Goal: Use online tool/utility: Utilize a website feature to perform a specific function

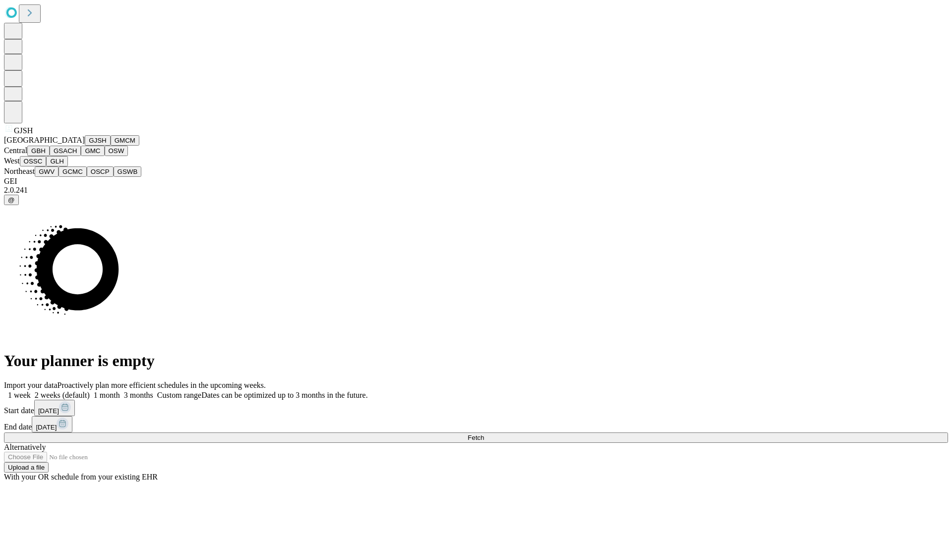
click at [85, 146] on button "GJSH" at bounding box center [98, 140] width 26 height 10
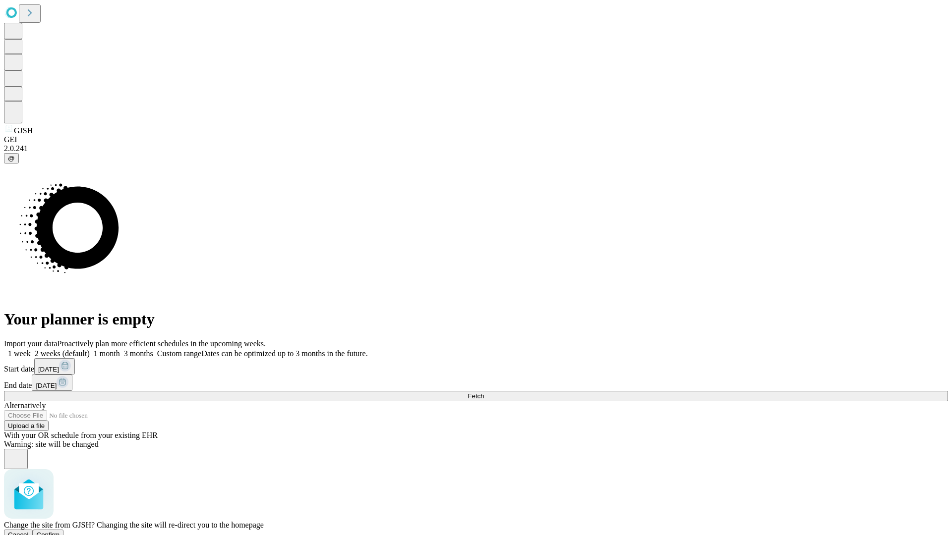
click at [60, 532] on span "Confirm" at bounding box center [48, 535] width 23 height 7
click at [120, 350] on label "1 month" at bounding box center [105, 354] width 30 height 8
click at [484, 393] on span "Fetch" at bounding box center [476, 396] width 16 height 7
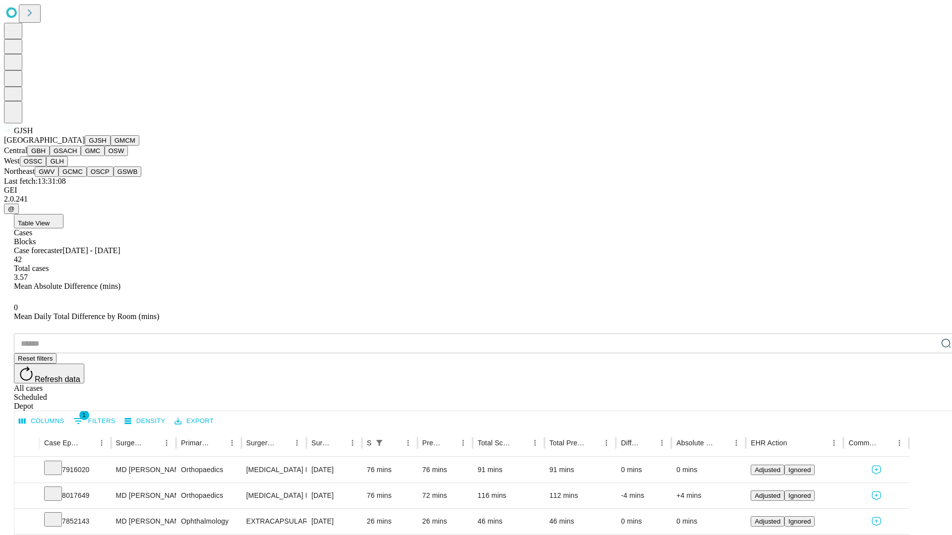
click at [111, 146] on button "GMCM" at bounding box center [125, 140] width 29 height 10
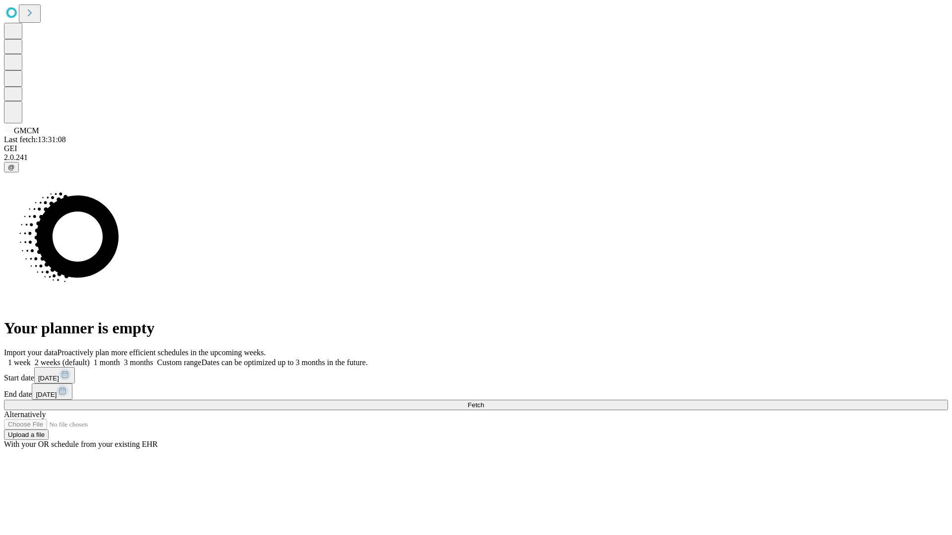
click at [120, 358] on label "1 month" at bounding box center [105, 362] width 30 height 8
click at [484, 402] on span "Fetch" at bounding box center [476, 405] width 16 height 7
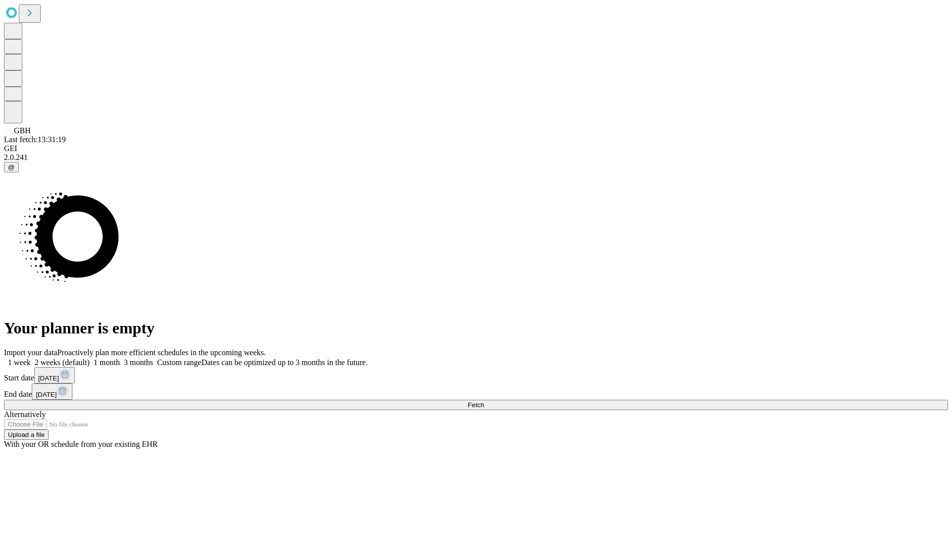
click at [120, 358] on label "1 month" at bounding box center [105, 362] width 30 height 8
click at [484, 402] on span "Fetch" at bounding box center [476, 405] width 16 height 7
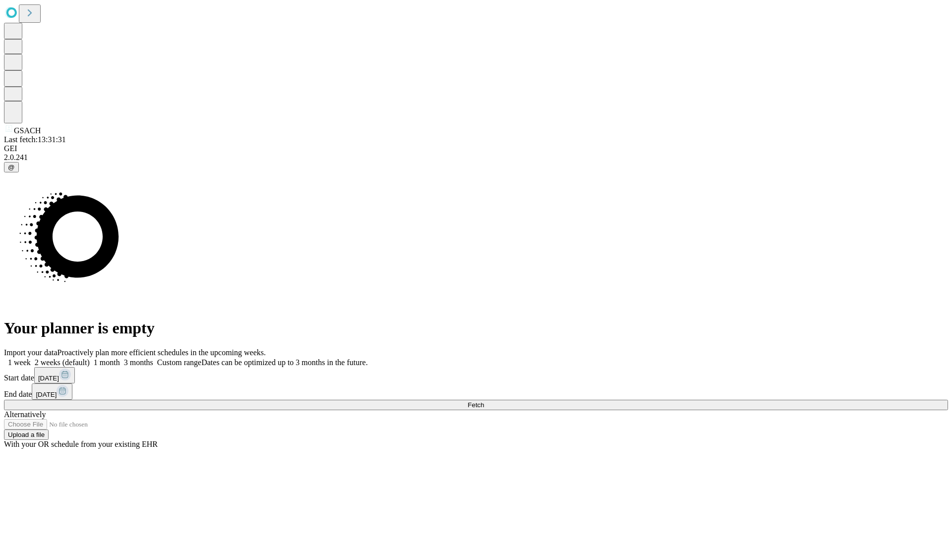
click at [120, 358] on label "1 month" at bounding box center [105, 362] width 30 height 8
click at [484, 402] on span "Fetch" at bounding box center [476, 405] width 16 height 7
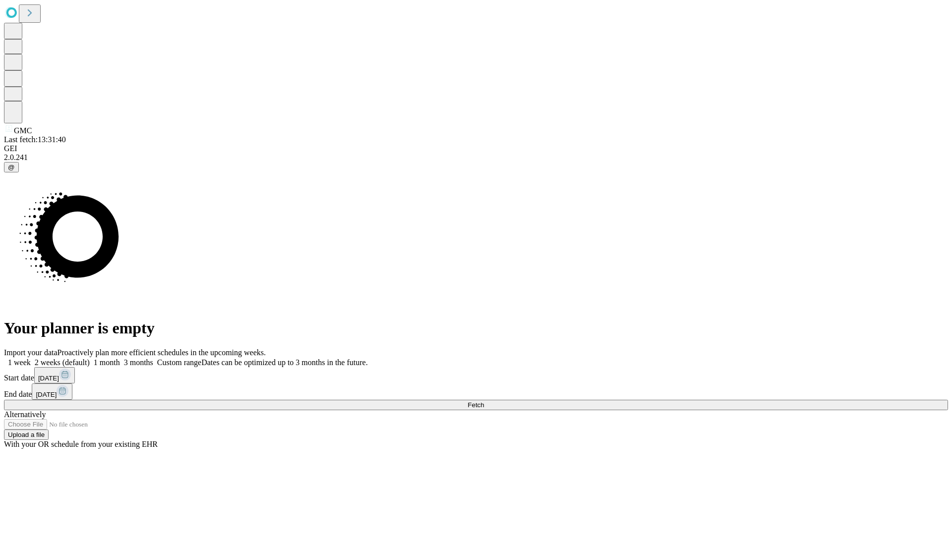
click at [120, 358] on label "1 month" at bounding box center [105, 362] width 30 height 8
click at [484, 402] on span "Fetch" at bounding box center [476, 405] width 16 height 7
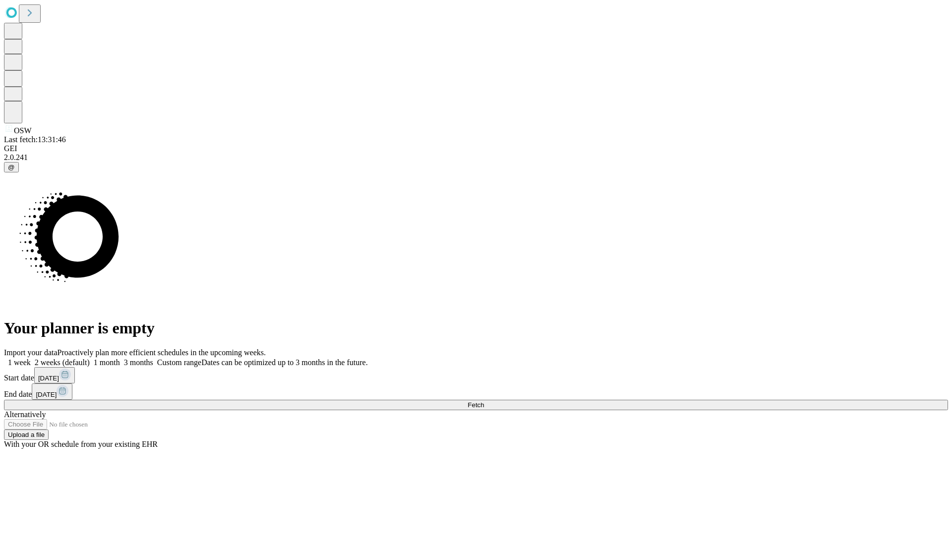
click at [120, 358] on label "1 month" at bounding box center [105, 362] width 30 height 8
click at [484, 402] on span "Fetch" at bounding box center [476, 405] width 16 height 7
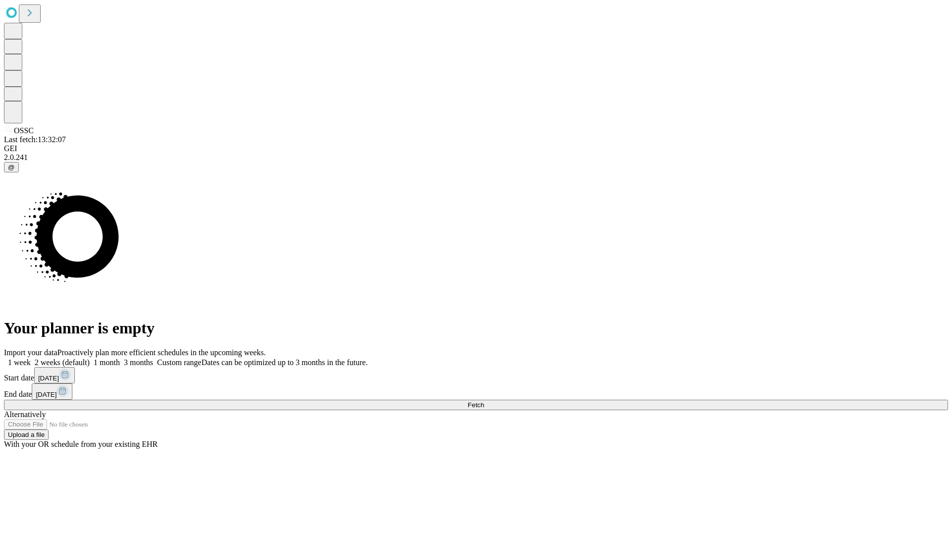
click at [120, 358] on label "1 month" at bounding box center [105, 362] width 30 height 8
click at [484, 402] on span "Fetch" at bounding box center [476, 405] width 16 height 7
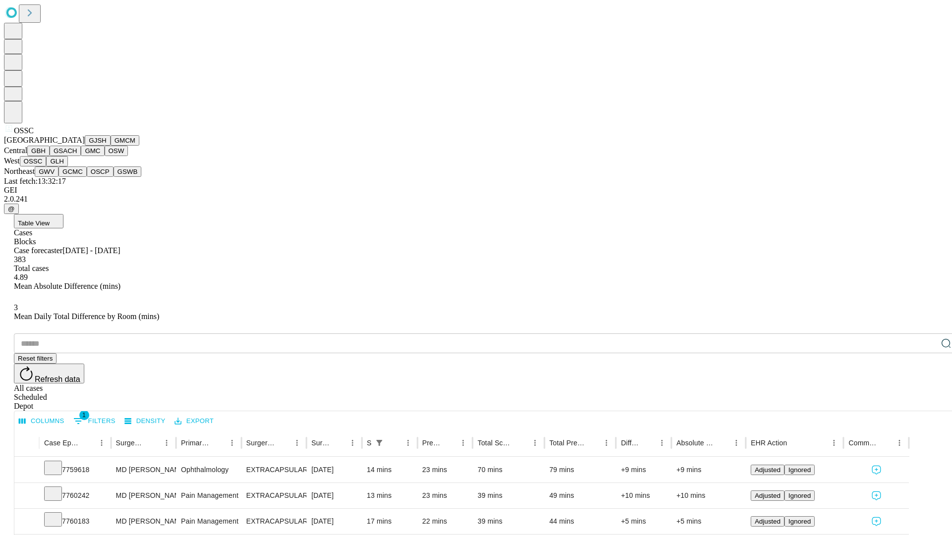
click at [67, 167] on button "GLH" at bounding box center [56, 161] width 21 height 10
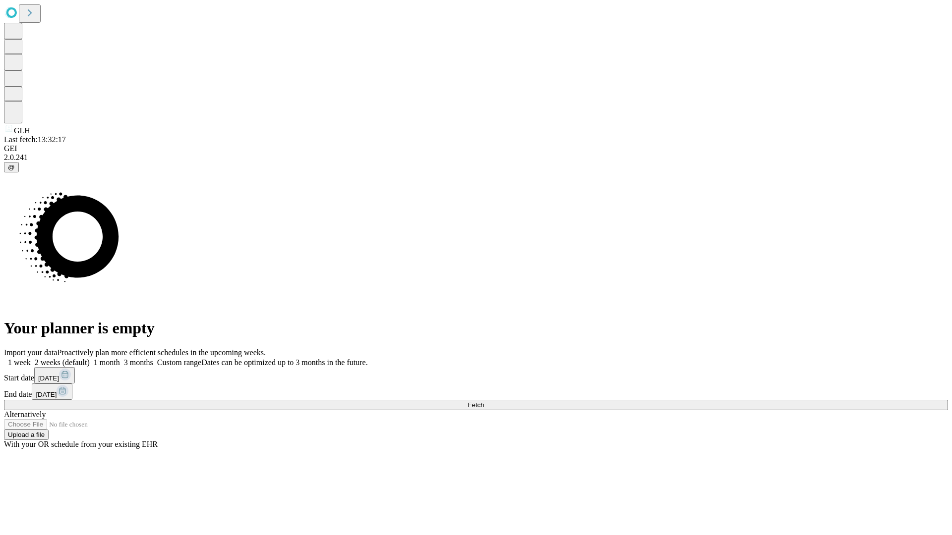
click at [120, 358] on label "1 month" at bounding box center [105, 362] width 30 height 8
click at [484, 402] on span "Fetch" at bounding box center [476, 405] width 16 height 7
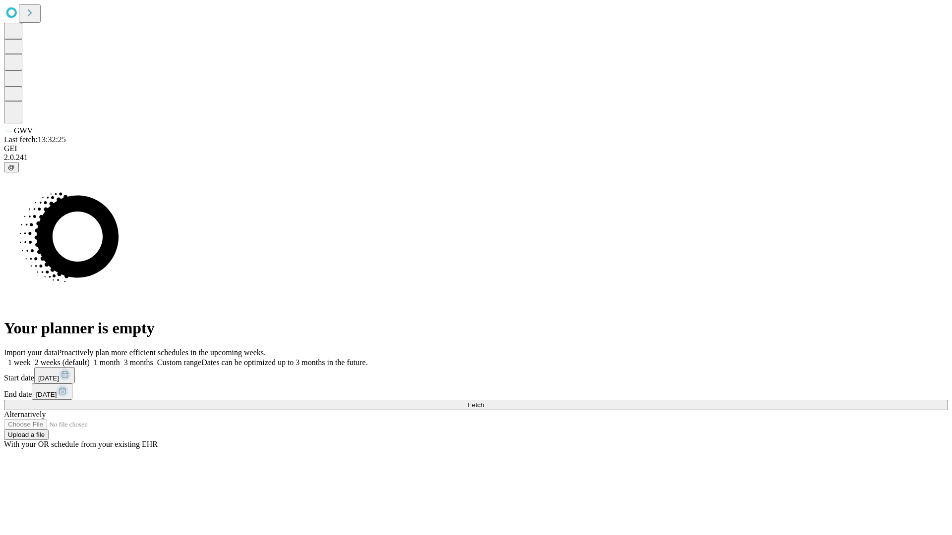
click at [120, 358] on label "1 month" at bounding box center [105, 362] width 30 height 8
click at [484, 402] on span "Fetch" at bounding box center [476, 405] width 16 height 7
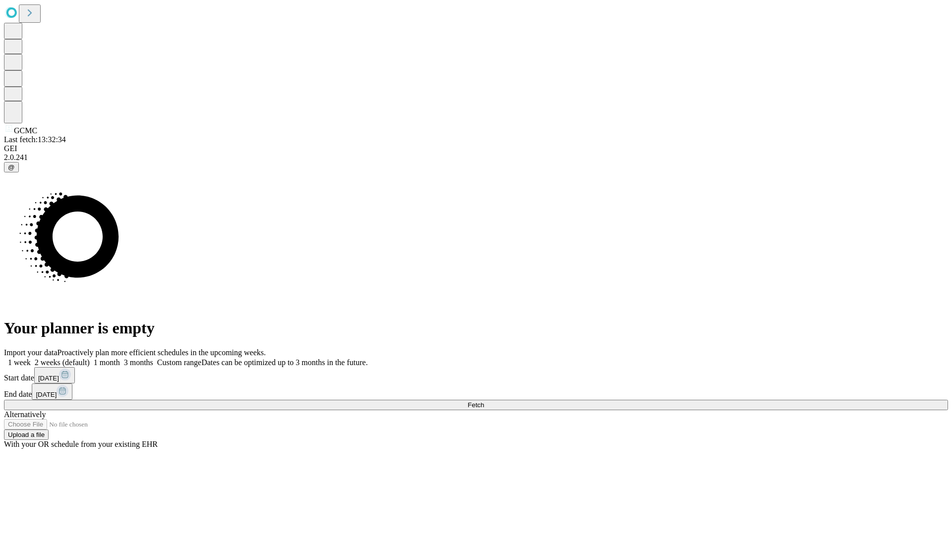
click at [120, 358] on label "1 month" at bounding box center [105, 362] width 30 height 8
click at [484, 402] on span "Fetch" at bounding box center [476, 405] width 16 height 7
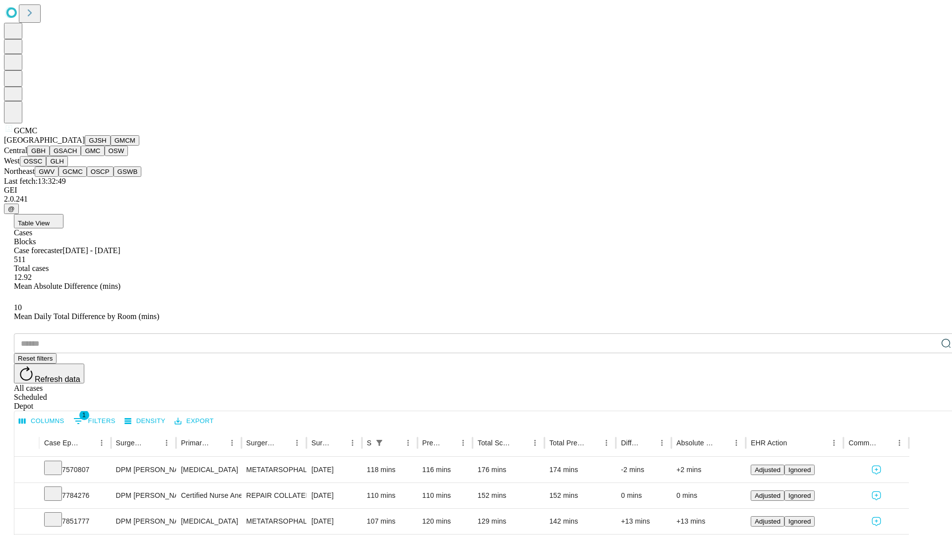
click at [87, 177] on button "OSCP" at bounding box center [100, 172] width 27 height 10
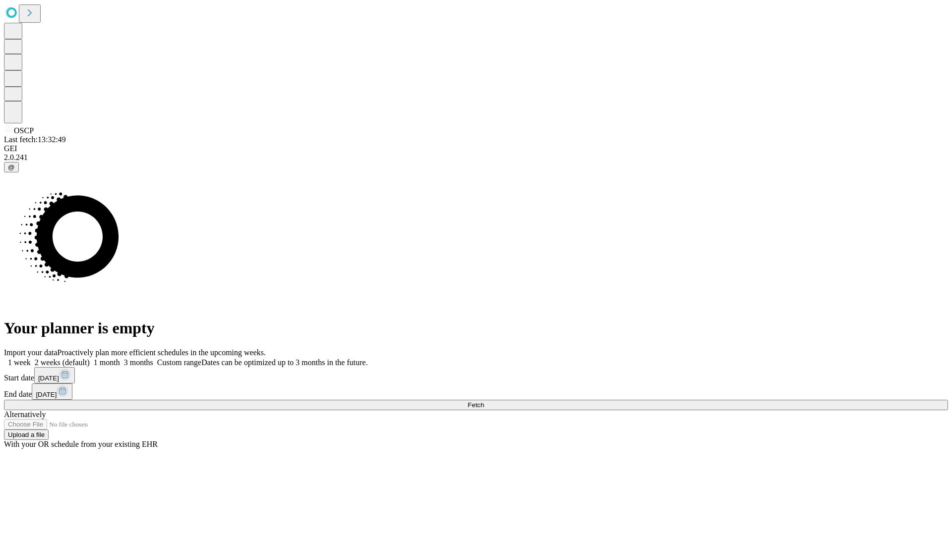
click at [120, 358] on label "1 month" at bounding box center [105, 362] width 30 height 8
click at [484, 402] on span "Fetch" at bounding box center [476, 405] width 16 height 7
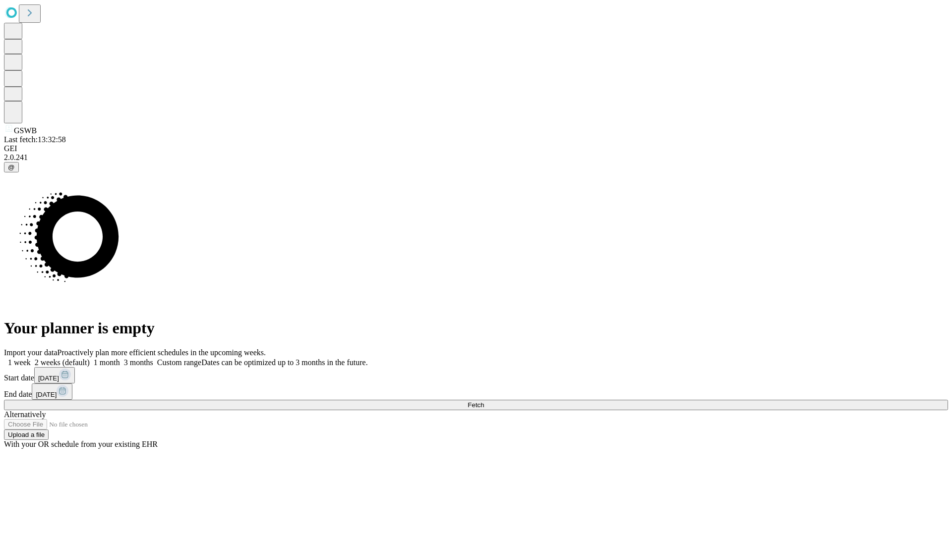
click at [120, 358] on label "1 month" at bounding box center [105, 362] width 30 height 8
click at [484, 402] on span "Fetch" at bounding box center [476, 405] width 16 height 7
